Goal: Task Accomplishment & Management: Manage account settings

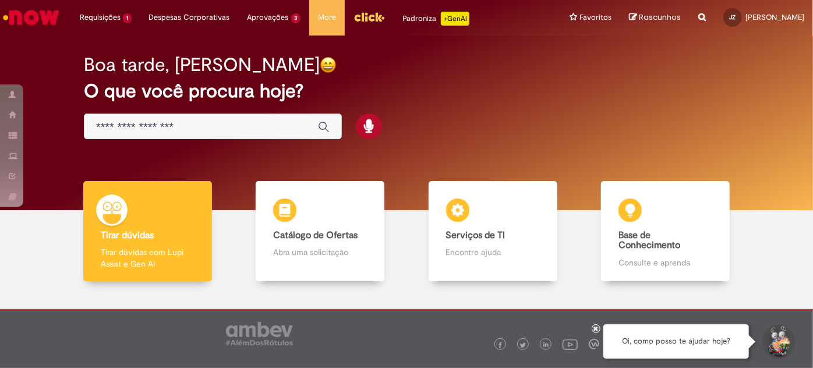
click at [0, 0] on li "3h atrás 3 horas atrás R13575866" at bounding box center [0, 0] width 0 height 0
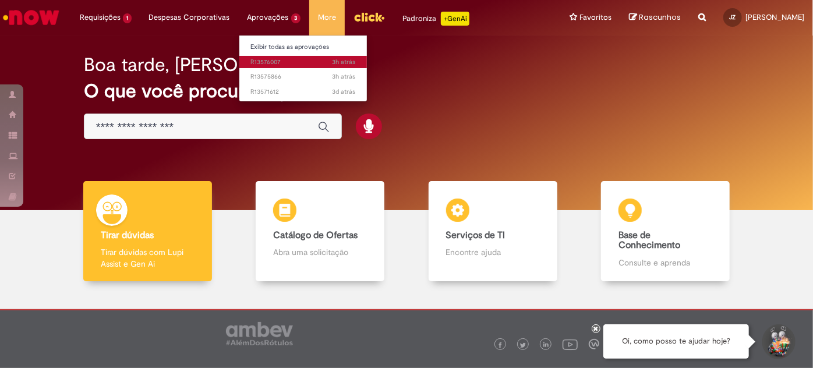
click at [254, 60] on span "3h atrás 3 horas atrás R13576007" at bounding box center [303, 62] width 105 height 9
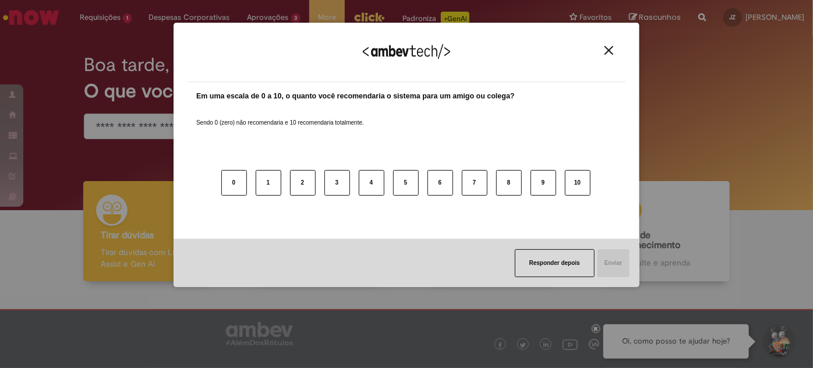
click at [602, 55] on div "Agradecemos seu feedback!" at bounding box center [407, 59] width 438 height 45
click at [613, 54] on img "Close" at bounding box center [609, 50] width 9 height 9
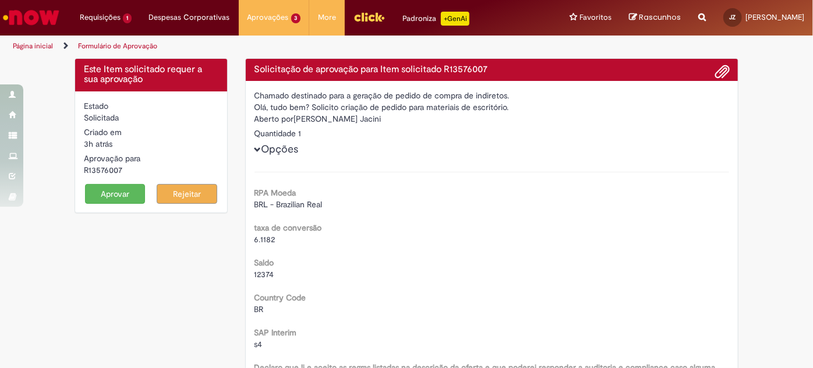
click at [127, 198] on button "Aprovar" at bounding box center [115, 194] width 61 height 20
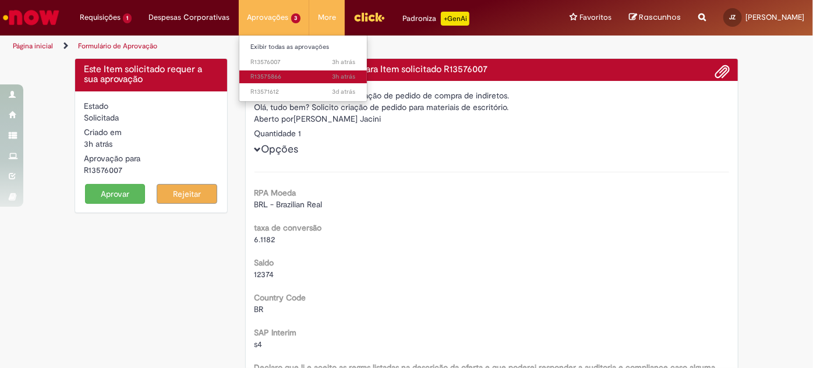
click at [256, 74] on span "3h atrás 3 horas atrás R13575866" at bounding box center [303, 76] width 105 height 9
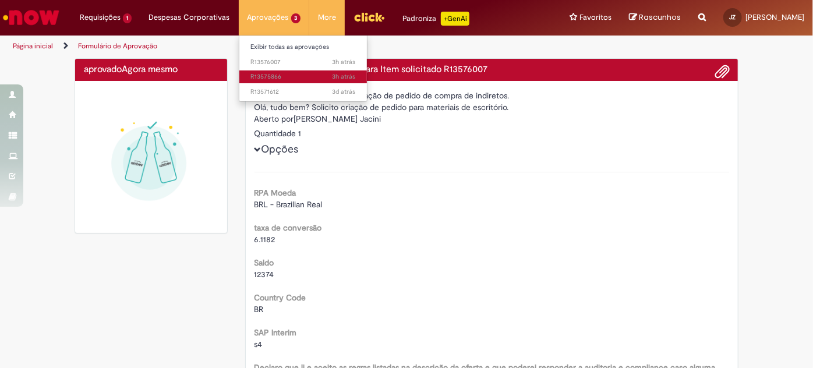
click at [259, 77] on span "3h atrás 3 horas atrás R13575866" at bounding box center [303, 76] width 105 height 9
click at [276, 78] on span "3h atrás 3 horas atrás R13575866" at bounding box center [303, 76] width 105 height 9
click at [277, 77] on span "3h atrás 3 horas atrás R13575866" at bounding box center [303, 76] width 105 height 9
click at [280, 79] on span "3h atrás 3 horas atrás R13575866" at bounding box center [303, 76] width 105 height 9
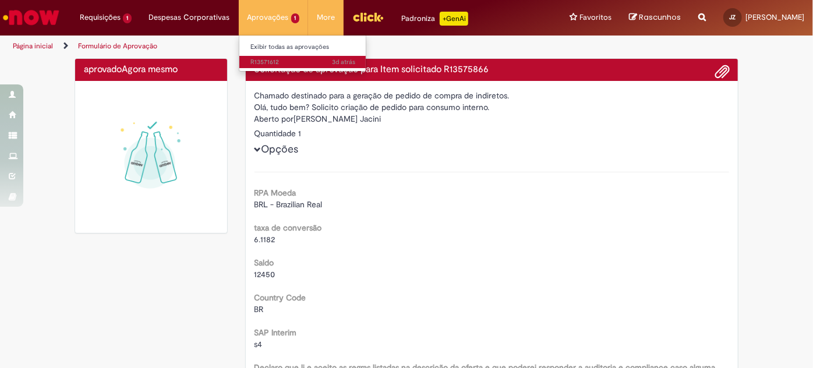
click at [263, 62] on span "3d atrás 3 dias atrás R13571612" at bounding box center [303, 62] width 105 height 9
click at [267, 57] on link "3d atrás 3 dias atrás R13571612" at bounding box center [303, 62] width 128 height 13
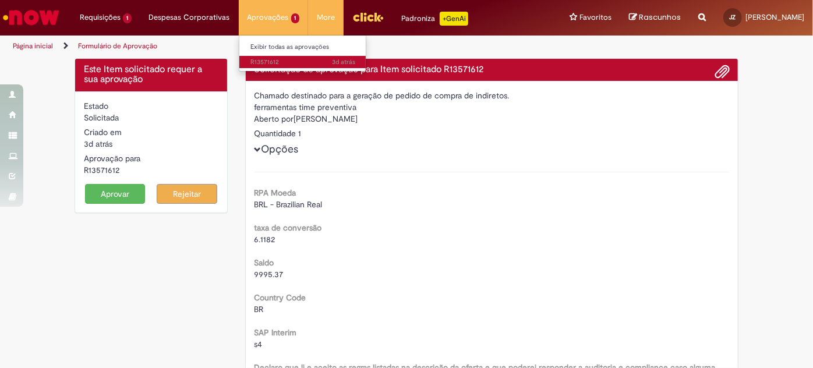
click at [267, 58] on span "3d atrás 3 dias atrás R13571612" at bounding box center [303, 62] width 105 height 9
click at [269, 58] on span "3d atrás 3 dias atrás R13571612" at bounding box center [303, 62] width 105 height 9
click at [37, 23] on img "Ir para a Homepage" at bounding box center [31, 17] width 60 height 23
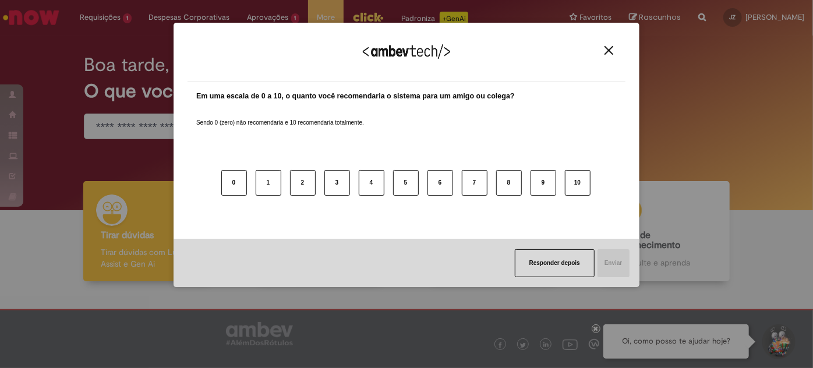
click at [604, 55] on button "Close" at bounding box center [609, 50] width 16 height 10
